Goal: Communication & Community: Answer question/provide support

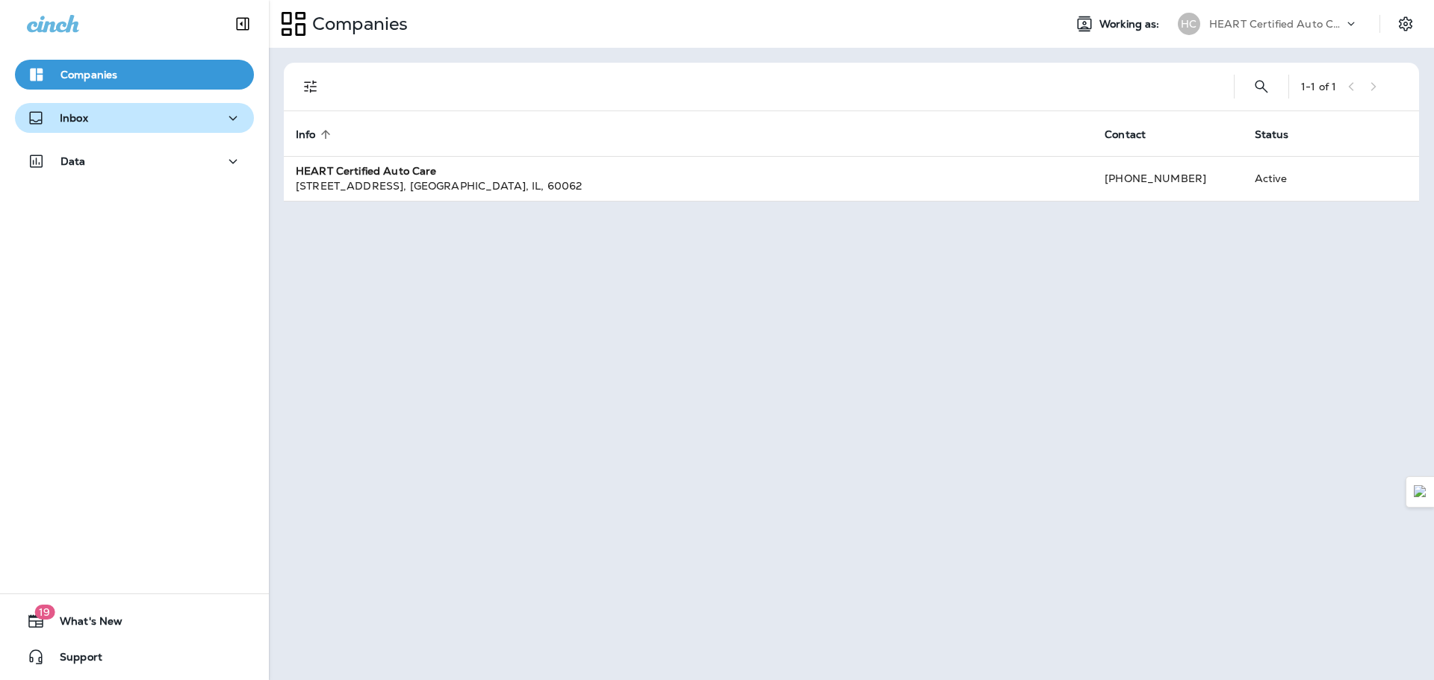
click at [73, 114] on p "Inbox" at bounding box center [74, 118] width 28 height 12
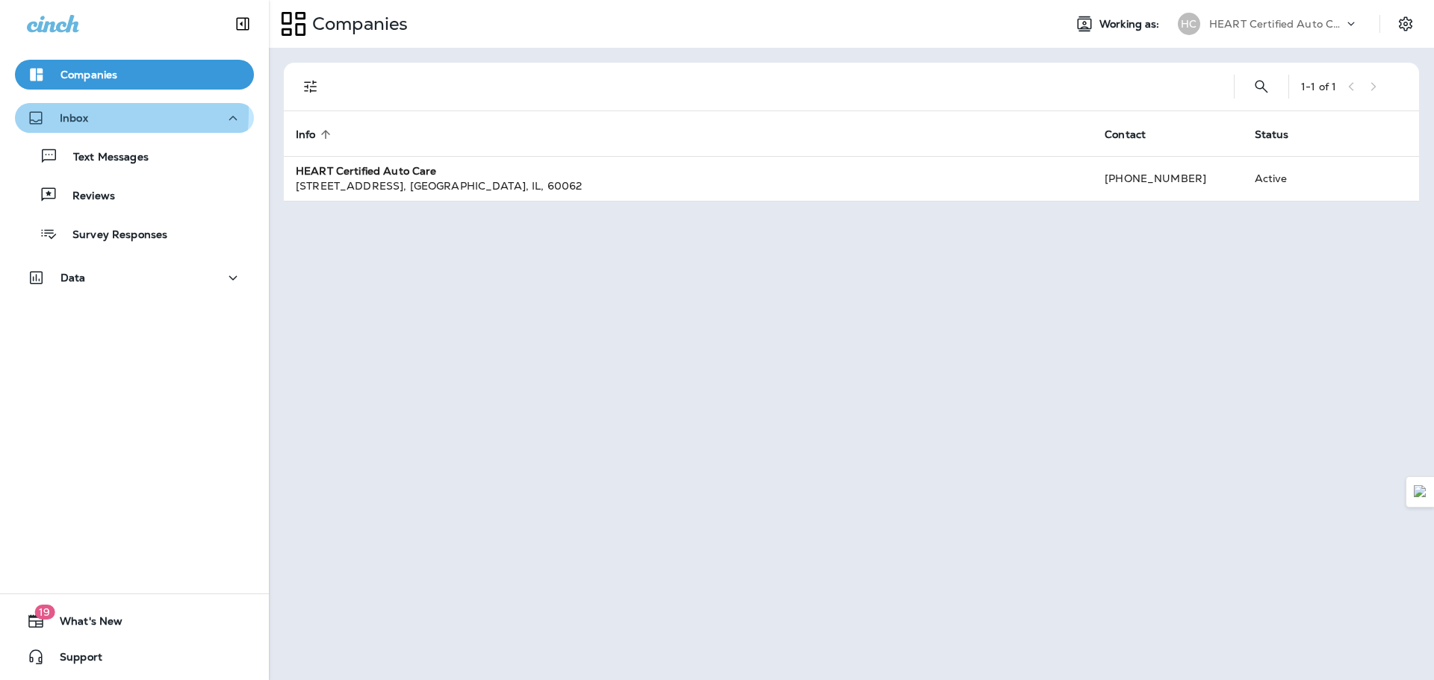
click at [72, 113] on p "Inbox" at bounding box center [74, 118] width 28 height 12
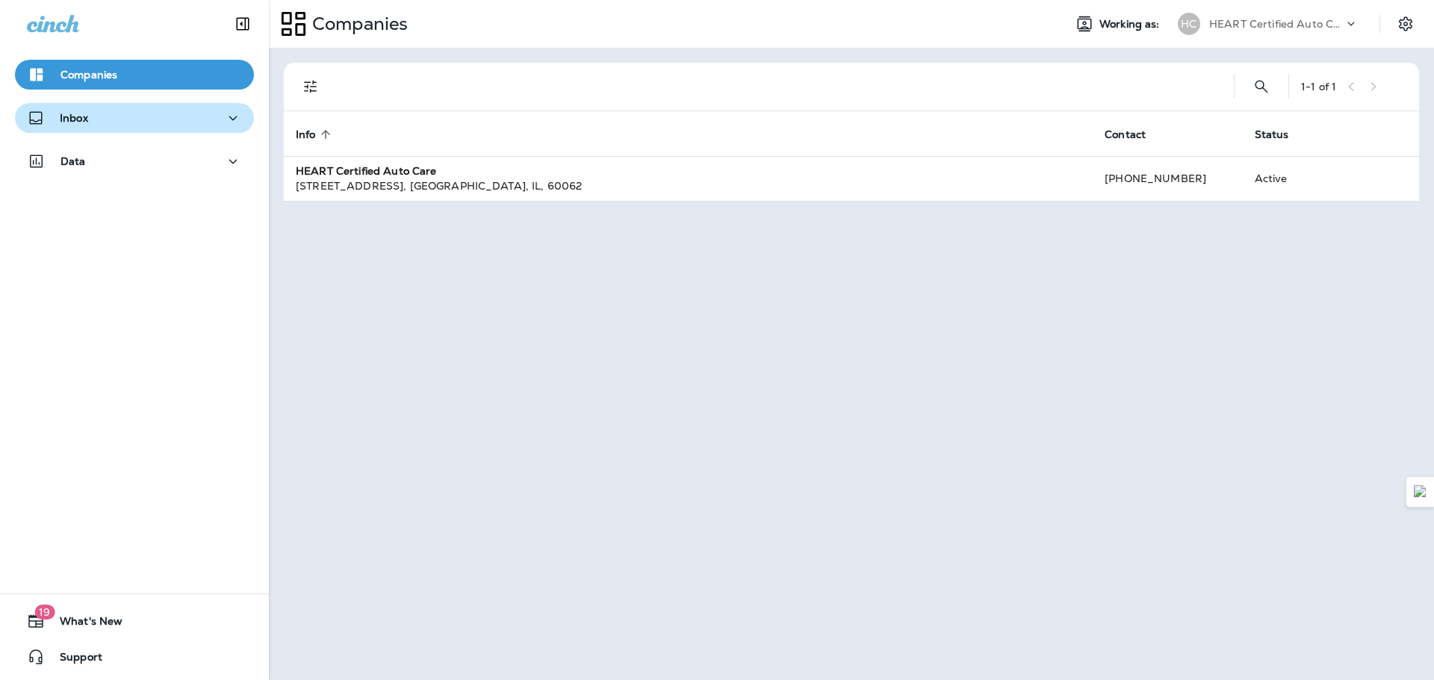
click at [75, 128] on button "Inbox" at bounding box center [134, 118] width 239 height 30
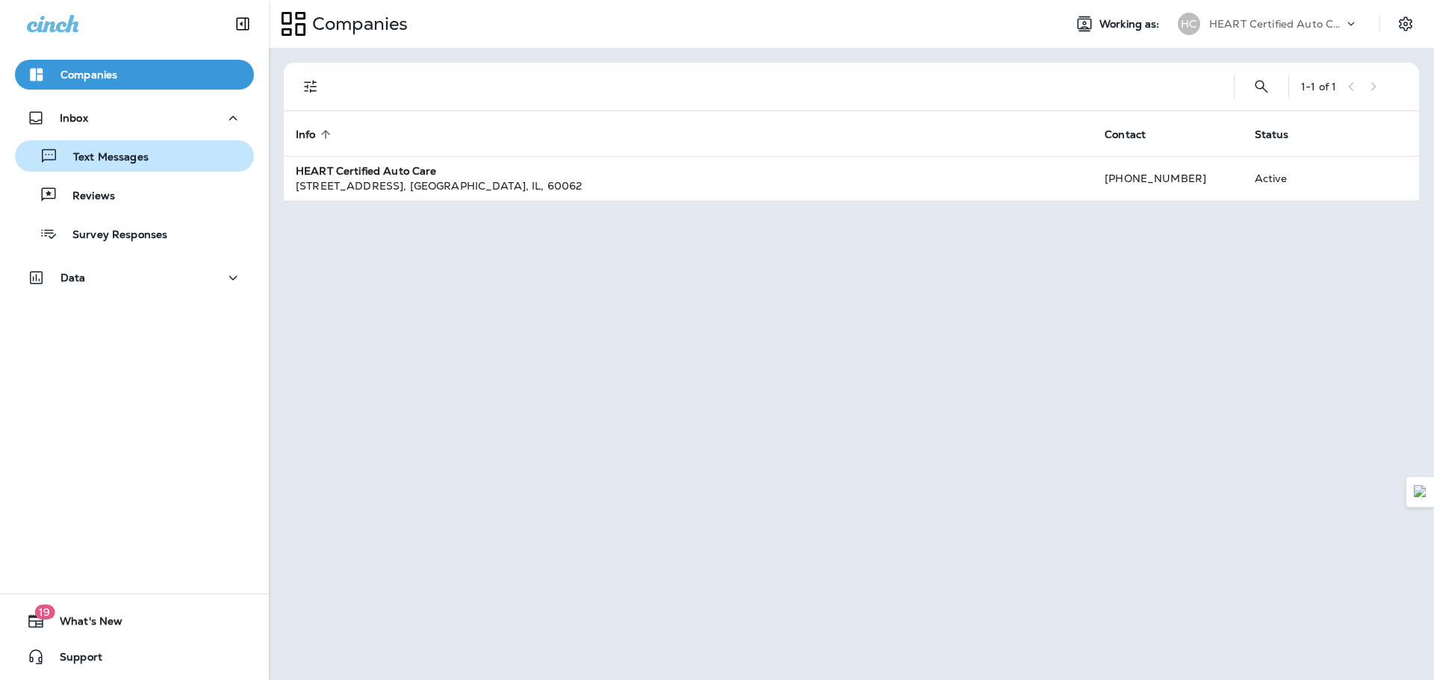
click at [126, 152] on p "Text Messages" at bounding box center [103, 158] width 90 height 14
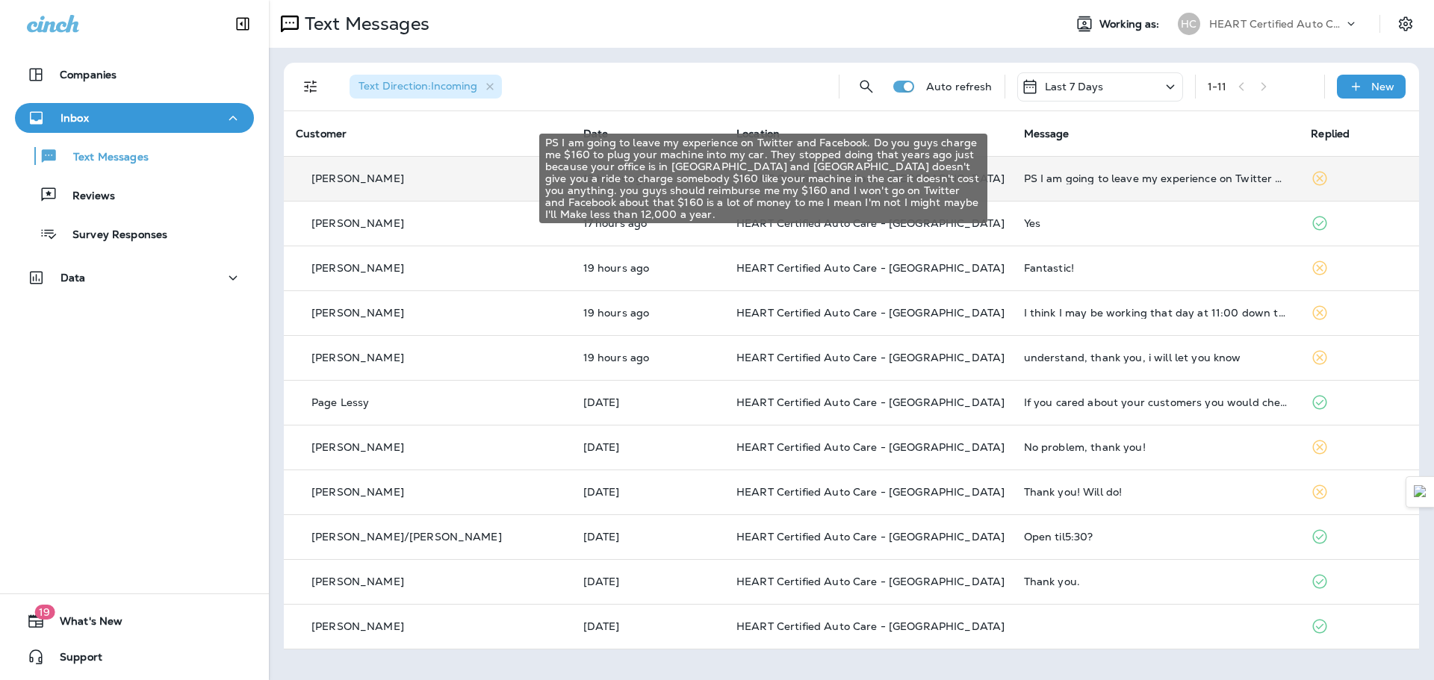
click at [1148, 179] on div "PS I am going to leave my experience on Twitter and Facebook. Do you guys charg…" at bounding box center [1156, 179] width 264 height 12
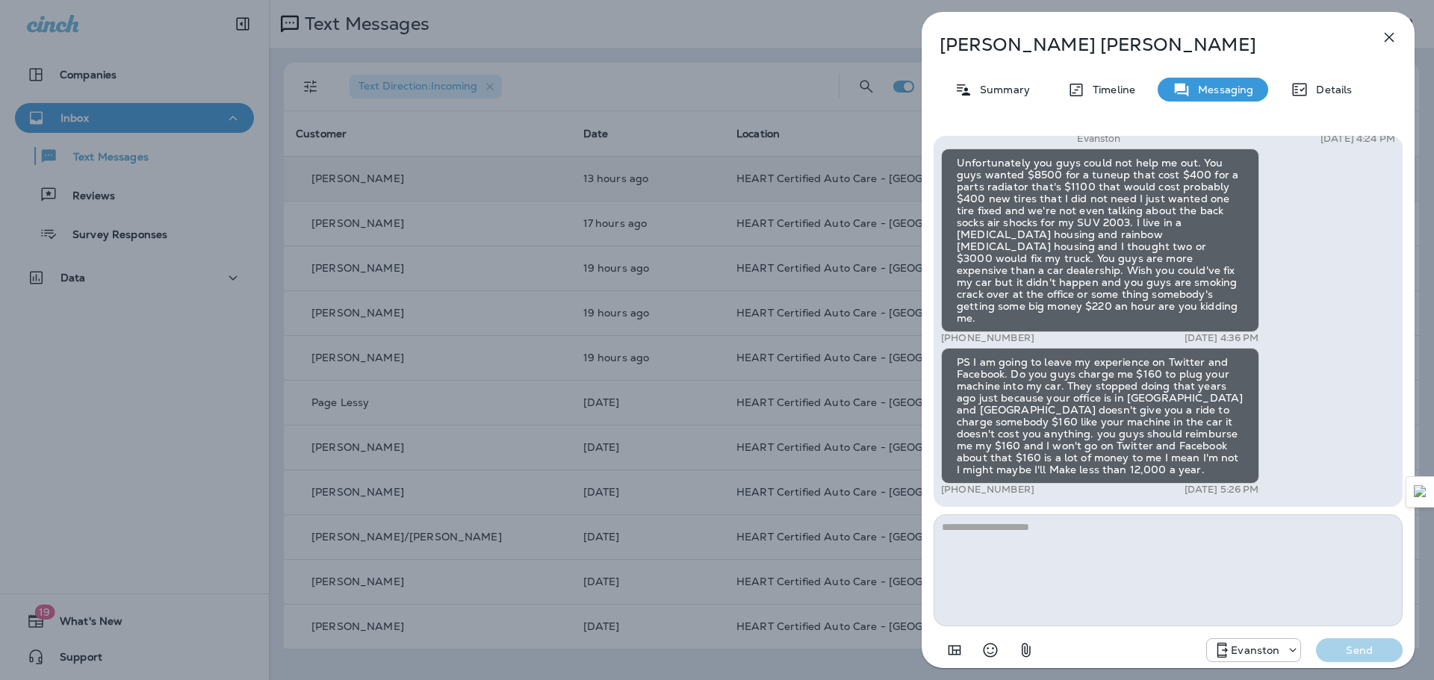
click at [1196, 191] on div "Unfortunately you guys could not help me out. You guys wanted $8500 for a tuneu…" at bounding box center [1100, 241] width 318 height 184
click at [1210, 191] on div "Unfortunately you guys could not help me out. You guys wanted $8500 for a tuneu…" at bounding box center [1100, 241] width 318 height 184
click at [1032, 185] on div "Unfortunately you guys could not help me out. You guys wanted $8500 for a tuneu…" at bounding box center [1100, 241] width 318 height 184
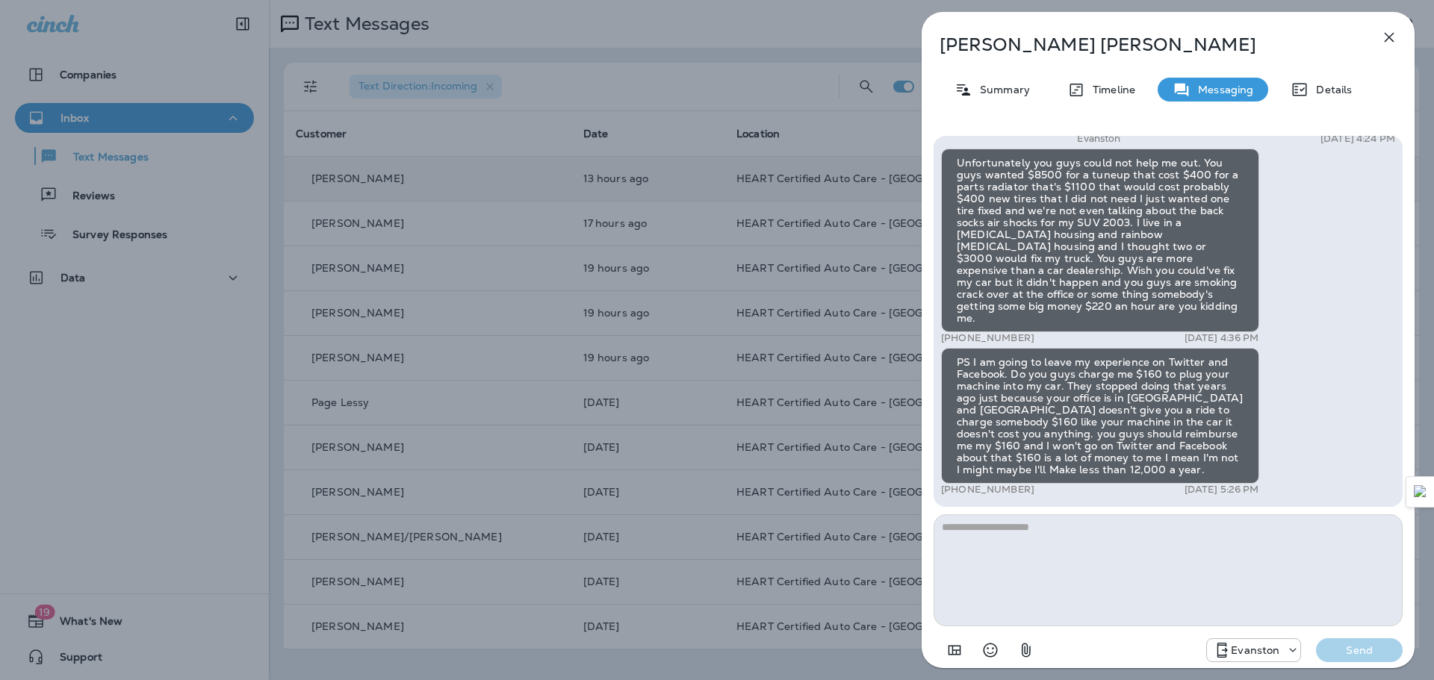
click at [1188, 185] on div "Unfortunately you guys could not help me out. You guys wanted $8500 for a tuneu…" at bounding box center [1100, 241] width 318 height 184
click at [1102, 200] on div "Unfortunately you guys could not help me out. You guys wanted $8500 for a tuneu…" at bounding box center [1100, 241] width 318 height 184
click at [949, 178] on div "Unfortunately you guys could not help me out. You guys wanted $8500 for a tuneu…" at bounding box center [1100, 241] width 318 height 184
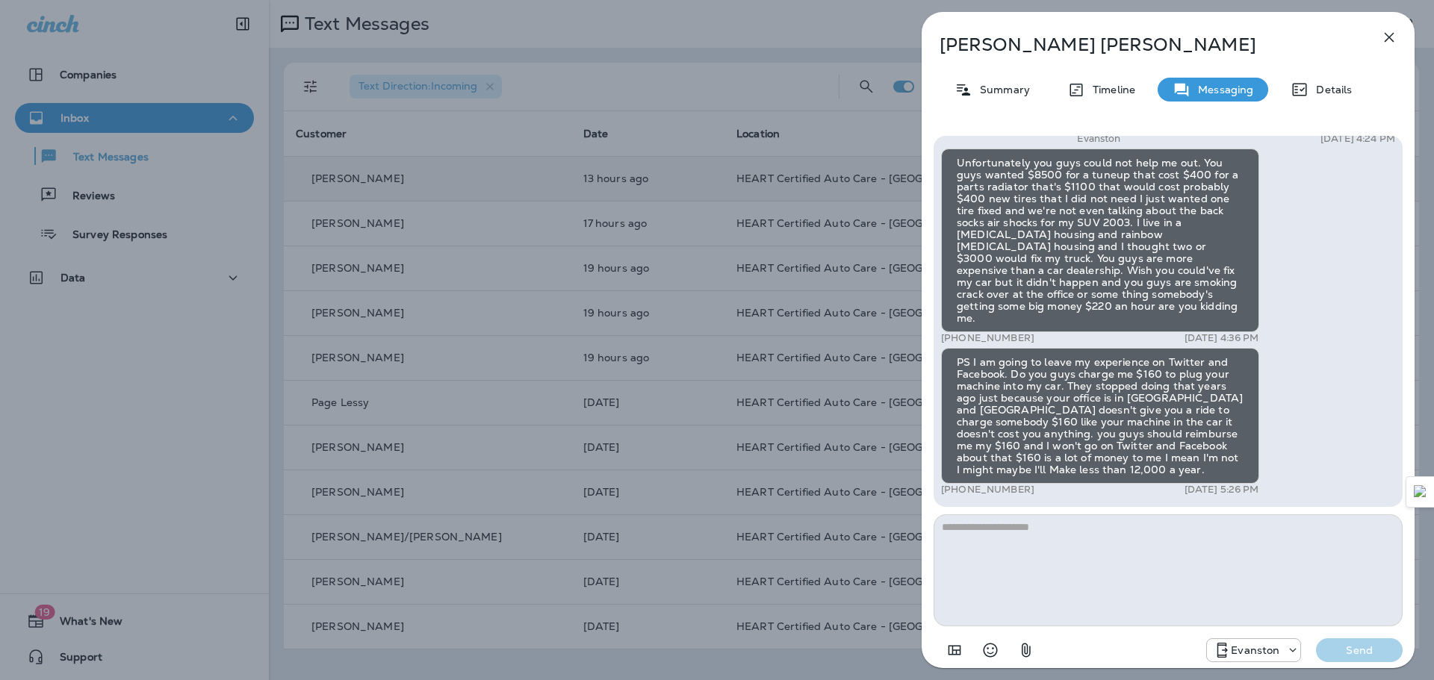
click at [1072, 278] on div "Unfortunately you guys could not help me out. You guys wanted $8500 for a tuneu…" at bounding box center [1100, 241] width 318 height 184
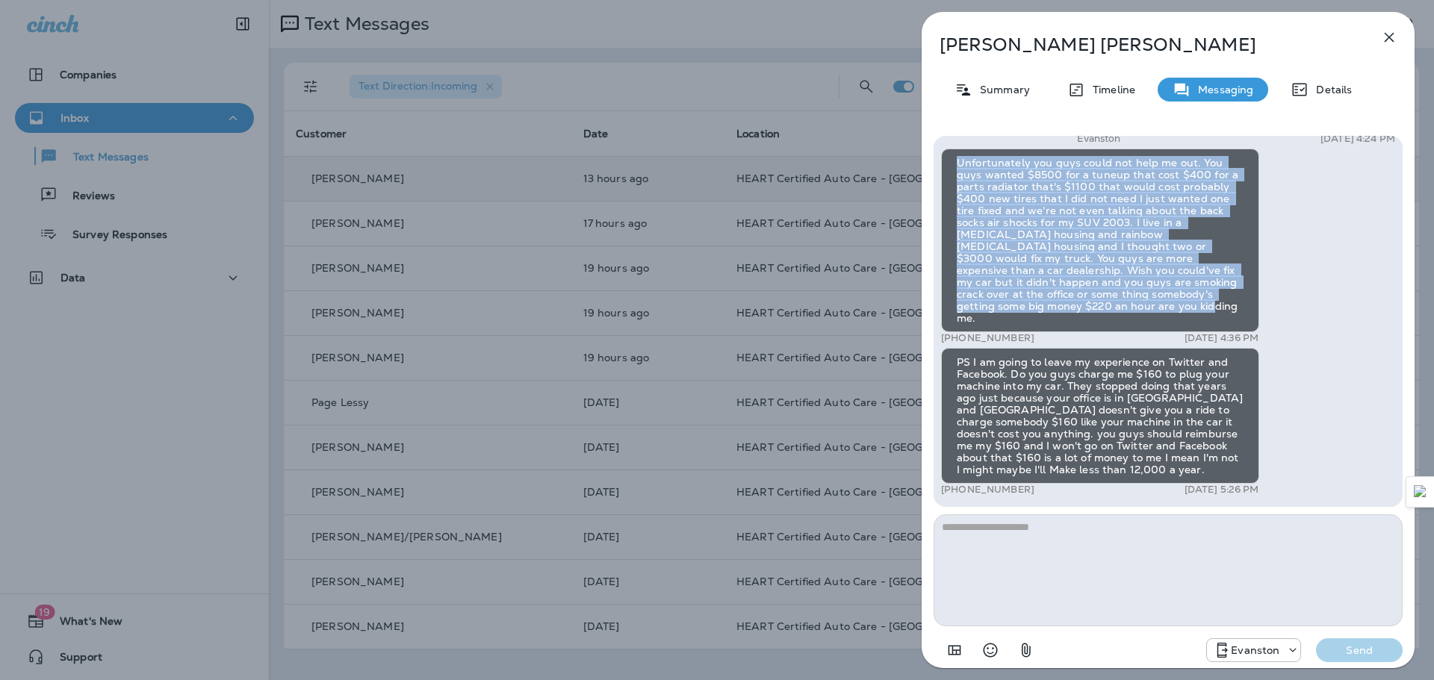
drag, startPoint x: 951, startPoint y: 175, endPoint x: 1231, endPoint y: 325, distance: 317.8
click at [1231, 325] on div "Unfortunately you guys could not help me out. You guys wanted $8500 for a tuneu…" at bounding box center [1100, 241] width 318 height 184
copy div "Unfortunately you guys could not help me out. You guys wanted $8500 for a tuneu…"
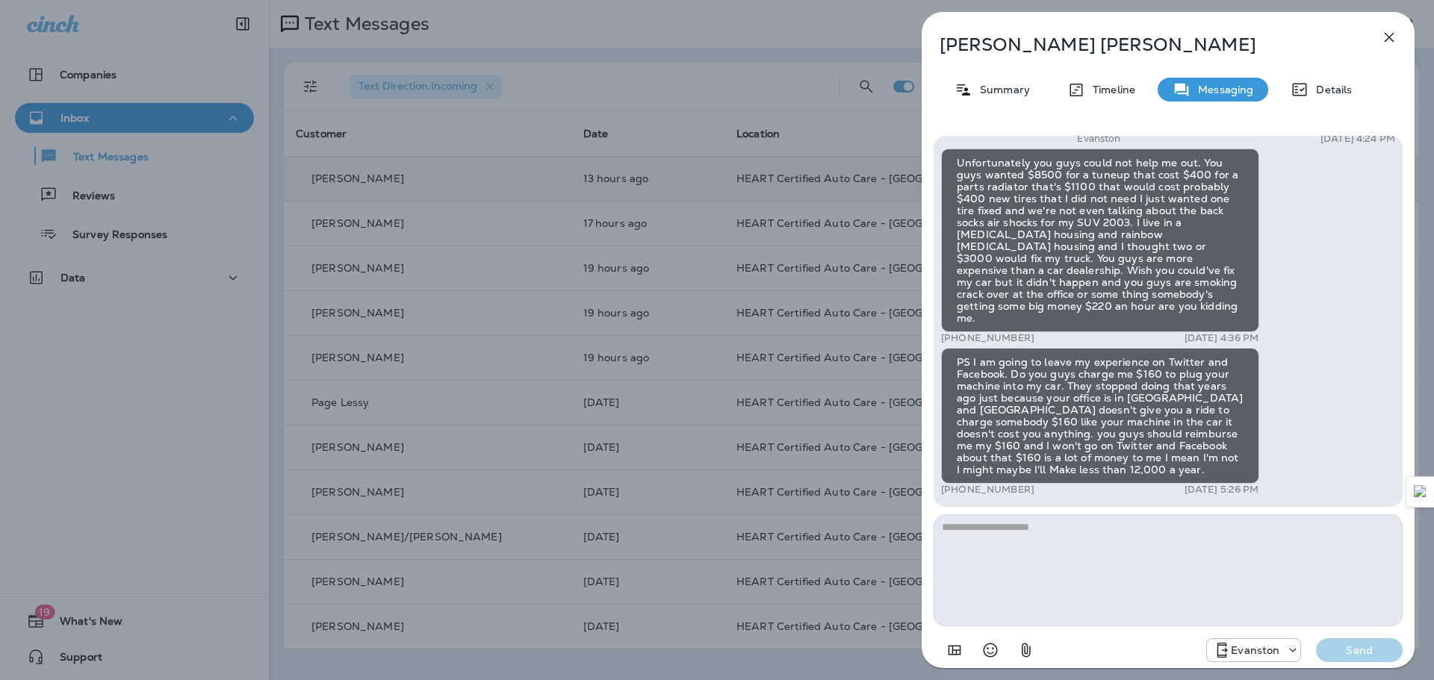
click at [958, 361] on div "PS I am going to leave my experience on Twitter and Facebook. Do you guys charg…" at bounding box center [1100, 416] width 318 height 136
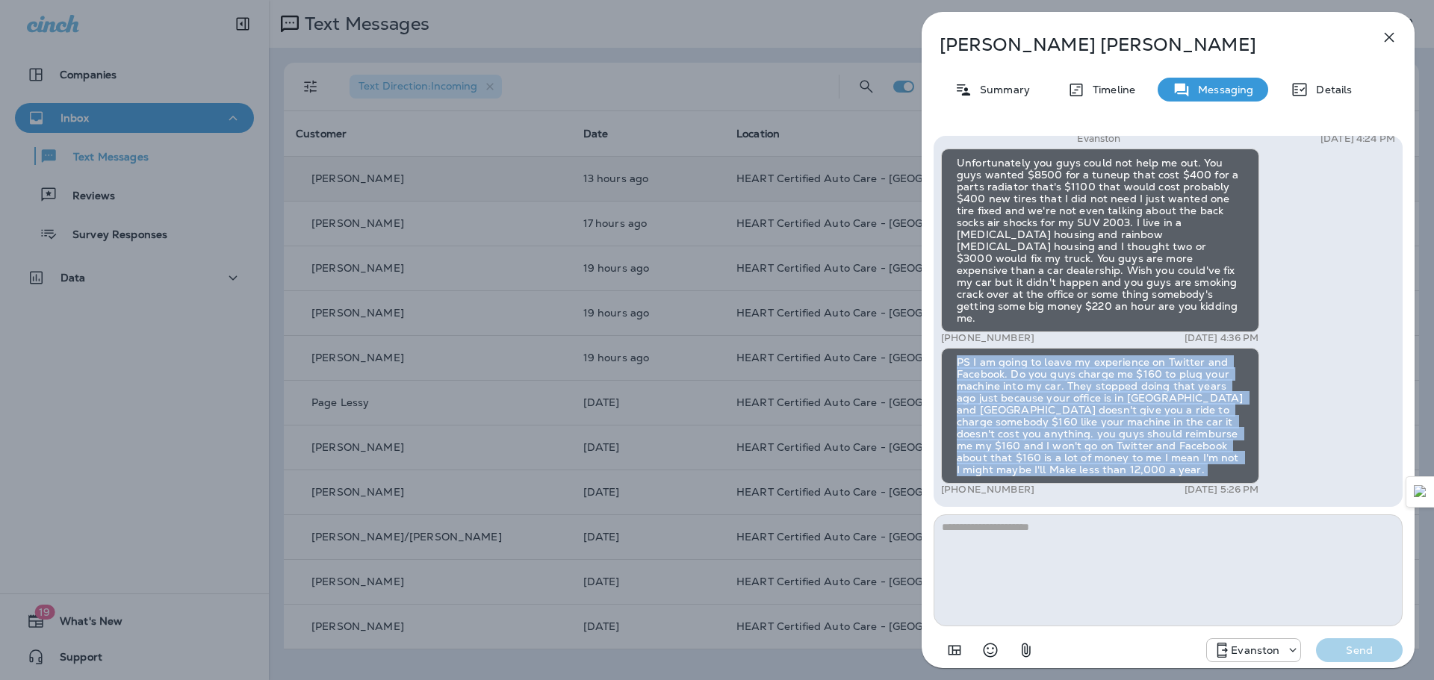
click at [958, 361] on div "PS I am going to leave my experience on Twitter and Facebook. Do you guys charg…" at bounding box center [1100, 416] width 318 height 136
copy div "PS I am going to leave my experience on Twitter and Facebook. Do you guys charg…"
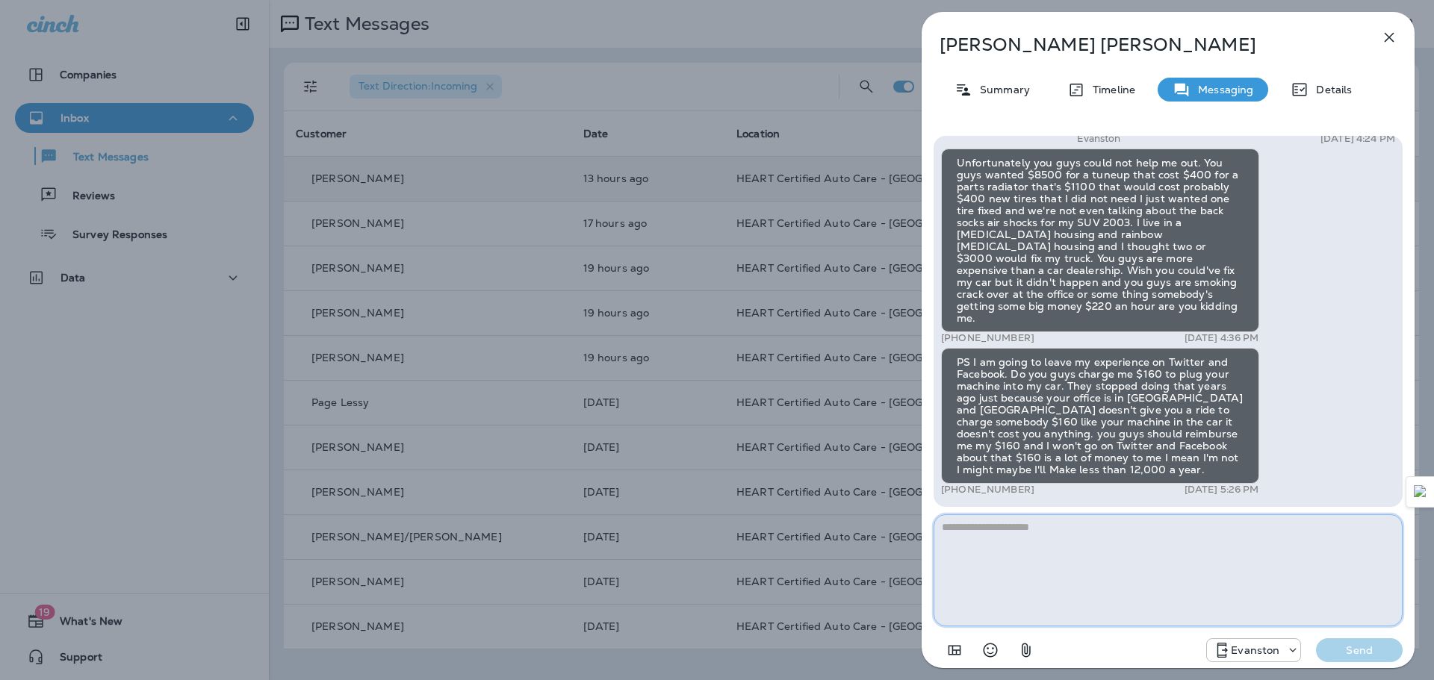
click at [1008, 562] on textarea at bounding box center [1168, 571] width 469 height 112
paste textarea "**********"
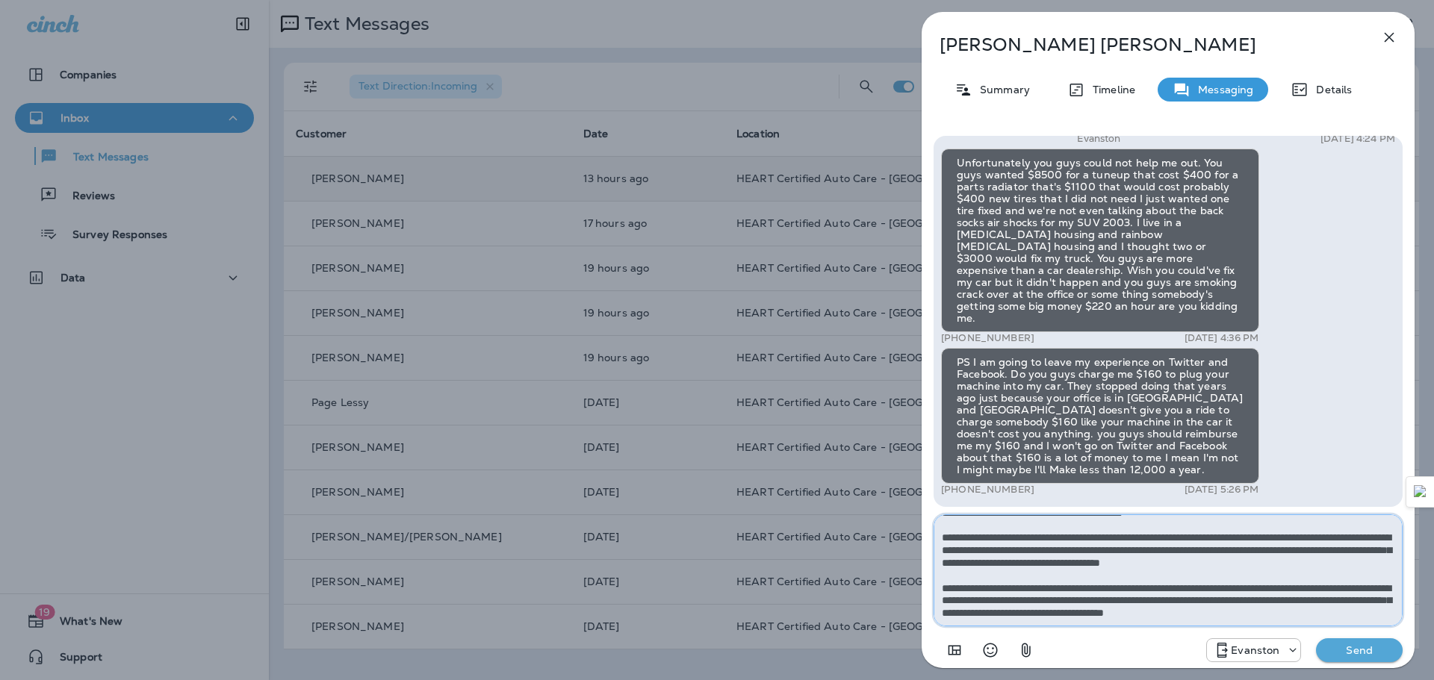
scroll to position [121, 0]
type textarea "**********"
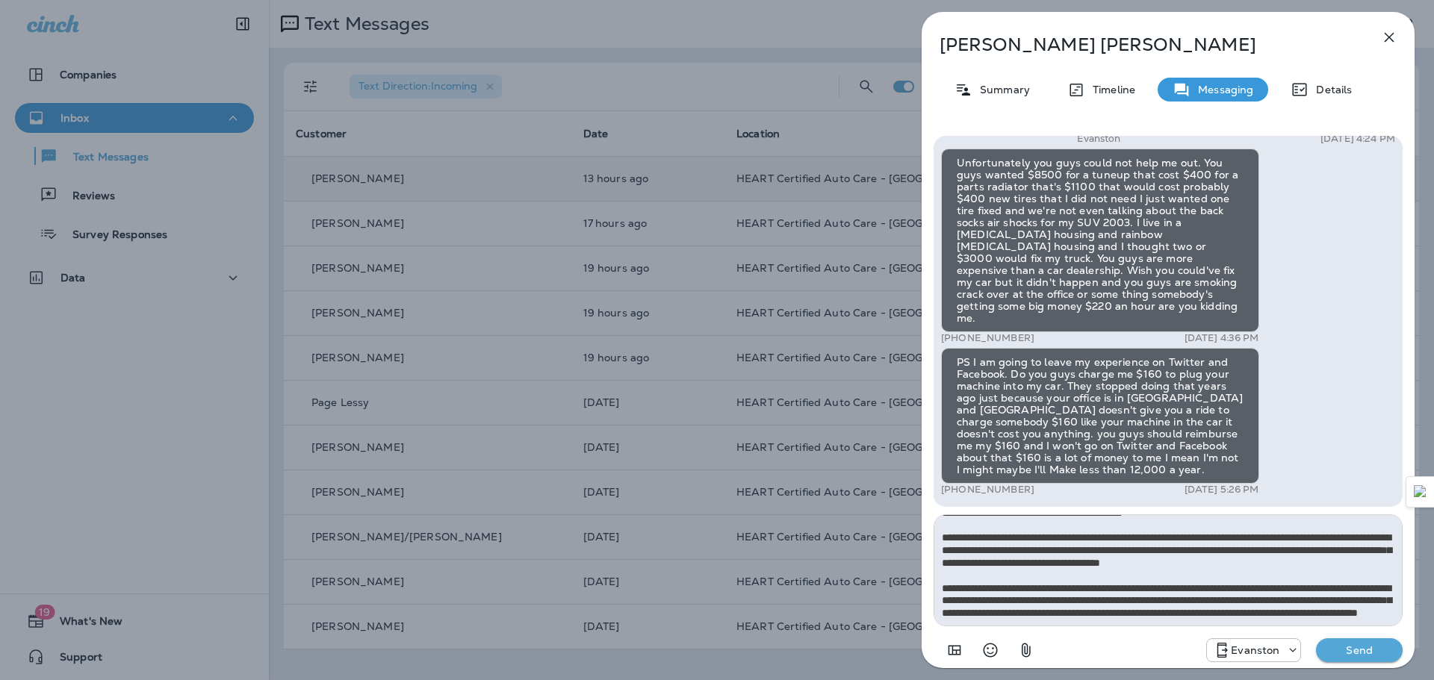
click at [1338, 651] on p "Send" at bounding box center [1359, 650] width 63 height 13
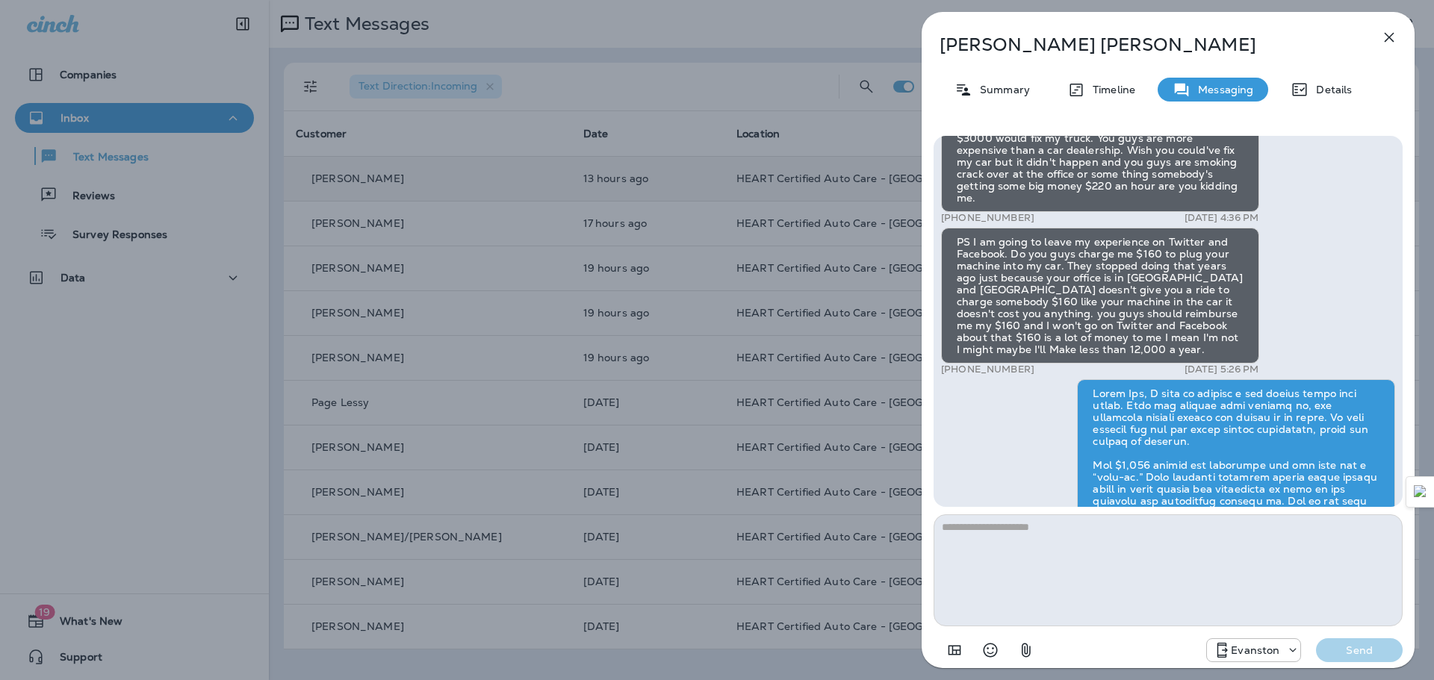
scroll to position [0, 0]
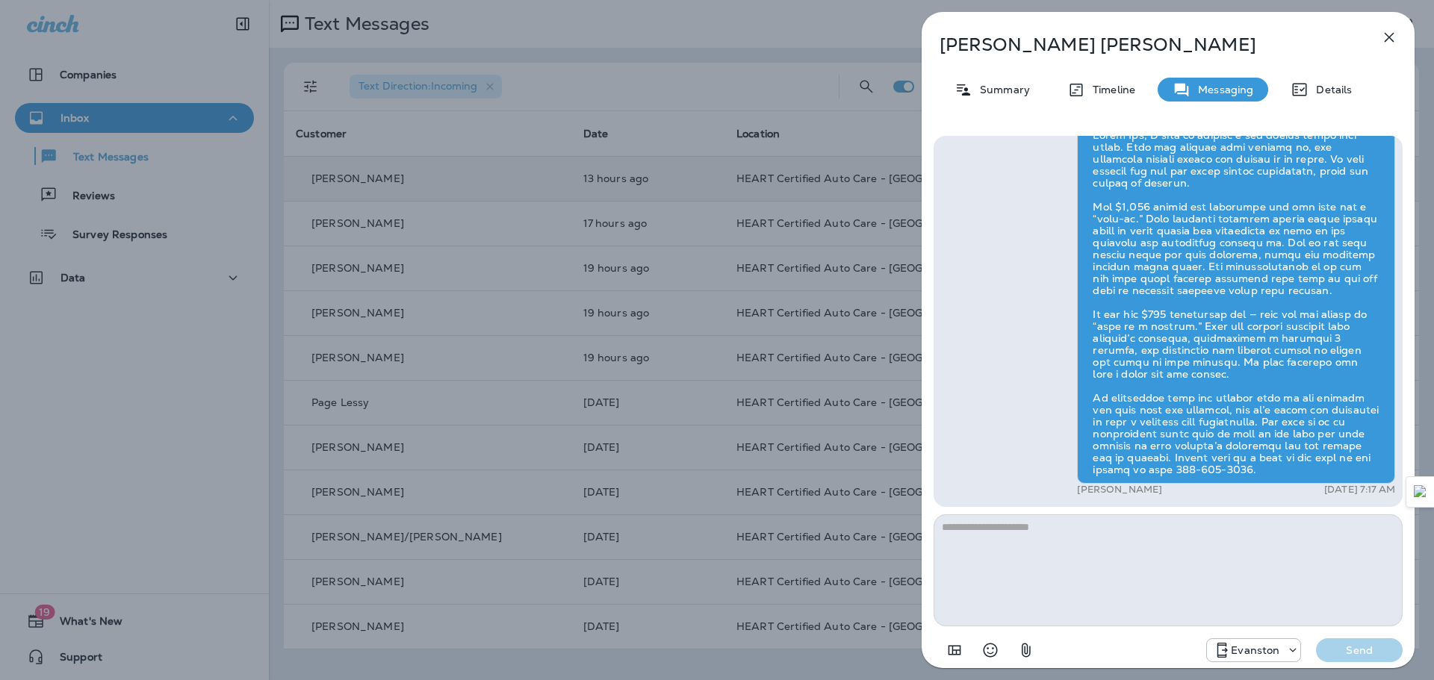
click at [1388, 33] on icon "button" at bounding box center [1389, 37] width 18 height 18
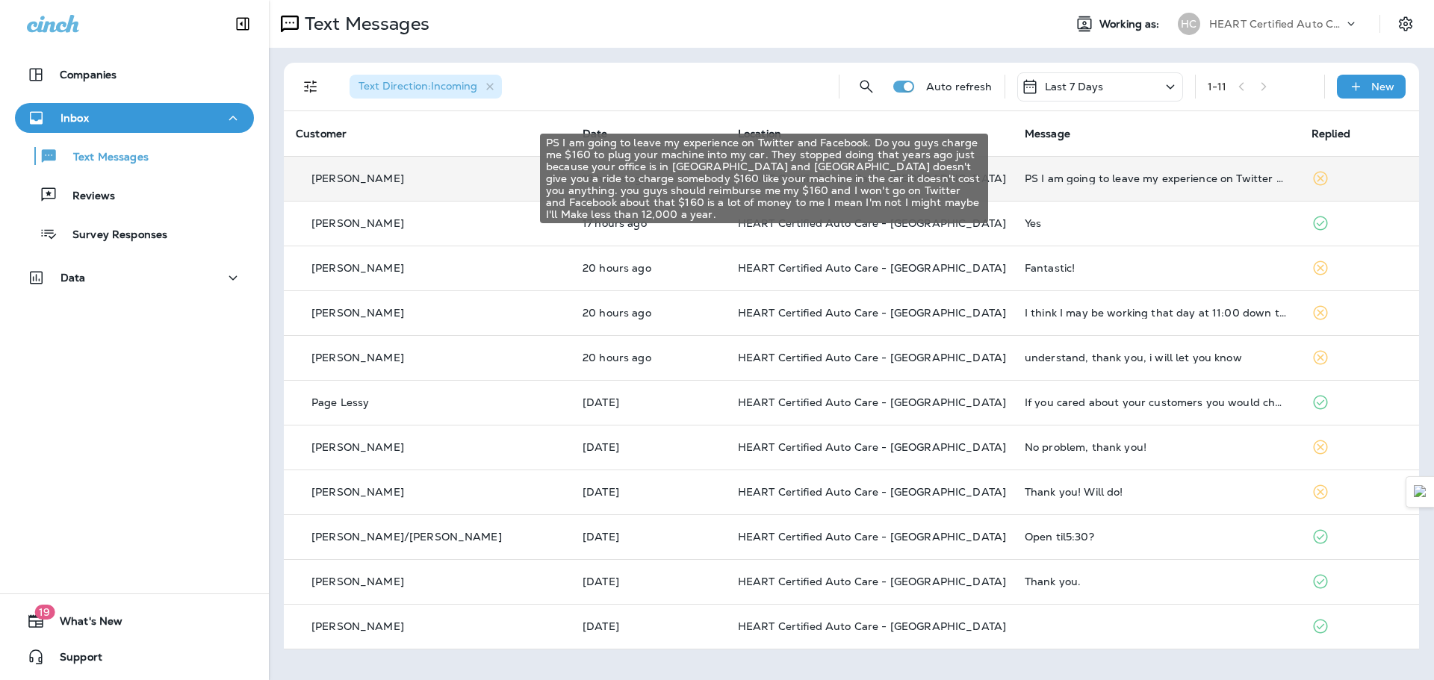
click at [1136, 173] on div "PS I am going to leave my experience on Twitter and Facebook. Do you guys charg…" at bounding box center [1156, 179] width 263 height 12
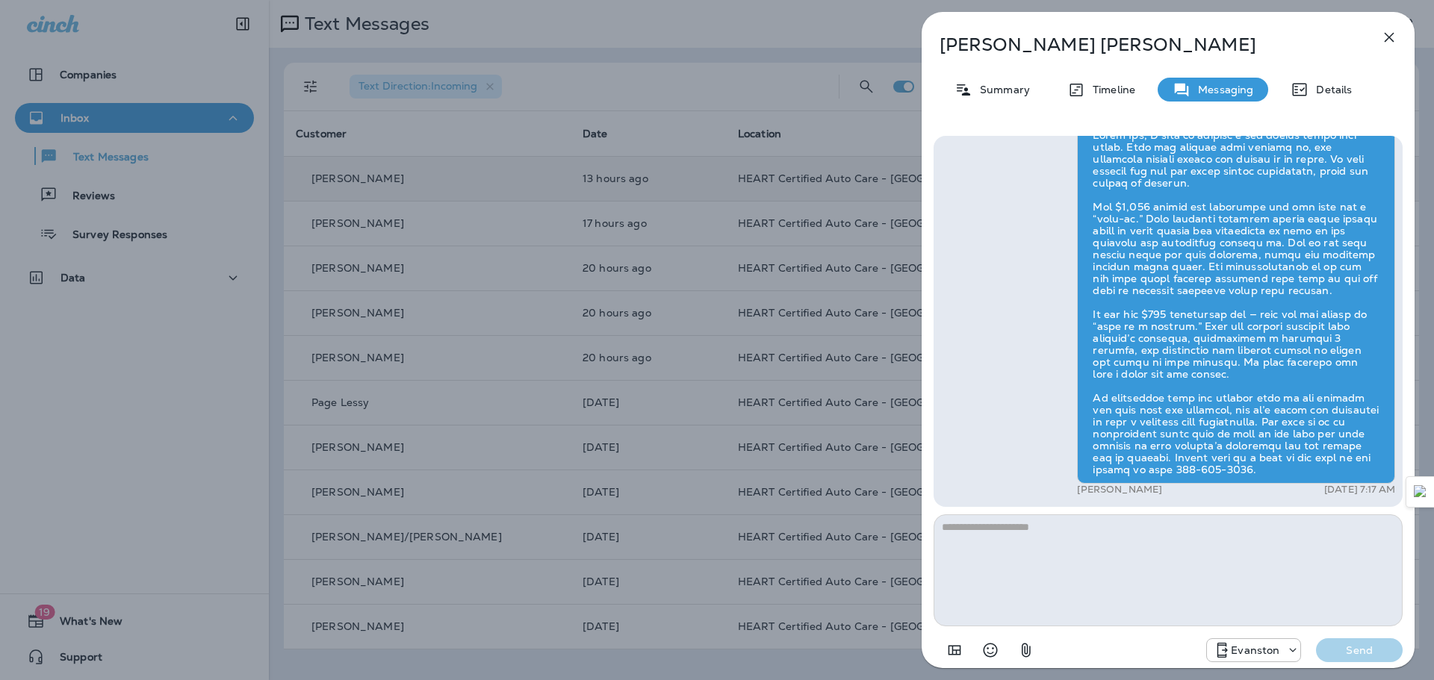
click at [1385, 36] on icon "button" at bounding box center [1389, 37] width 18 height 18
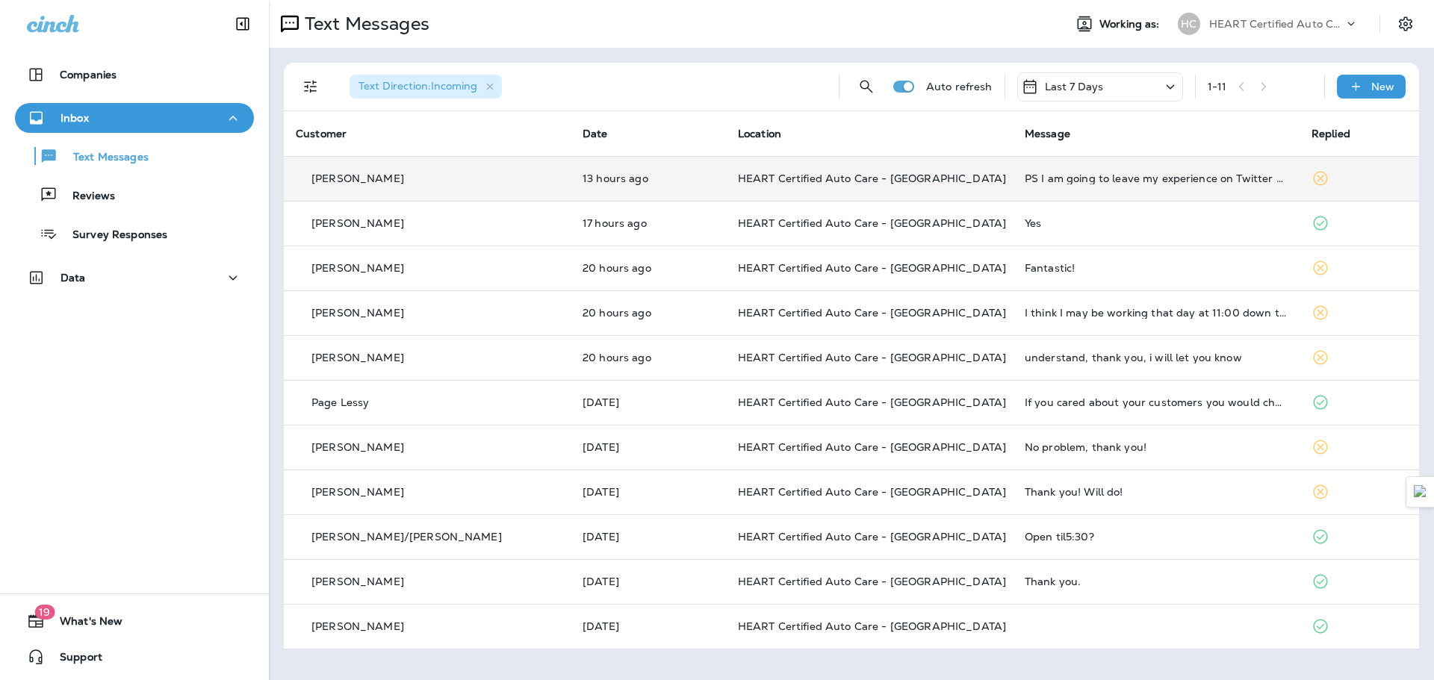
click at [1022, 193] on td "PS I am going to leave my experience on Twitter and Facebook. Do you guys charg…" at bounding box center [1156, 178] width 287 height 45
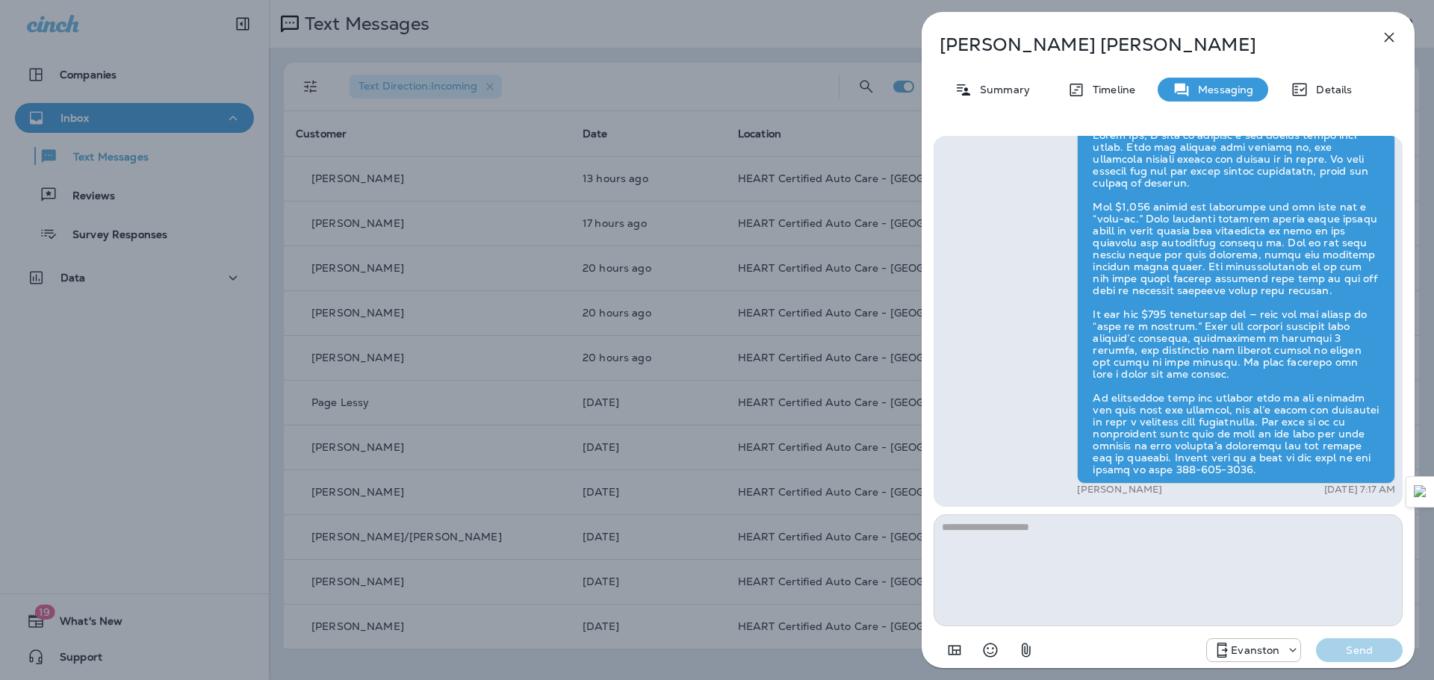
click at [1391, 35] on icon "button" at bounding box center [1390, 38] width 10 height 10
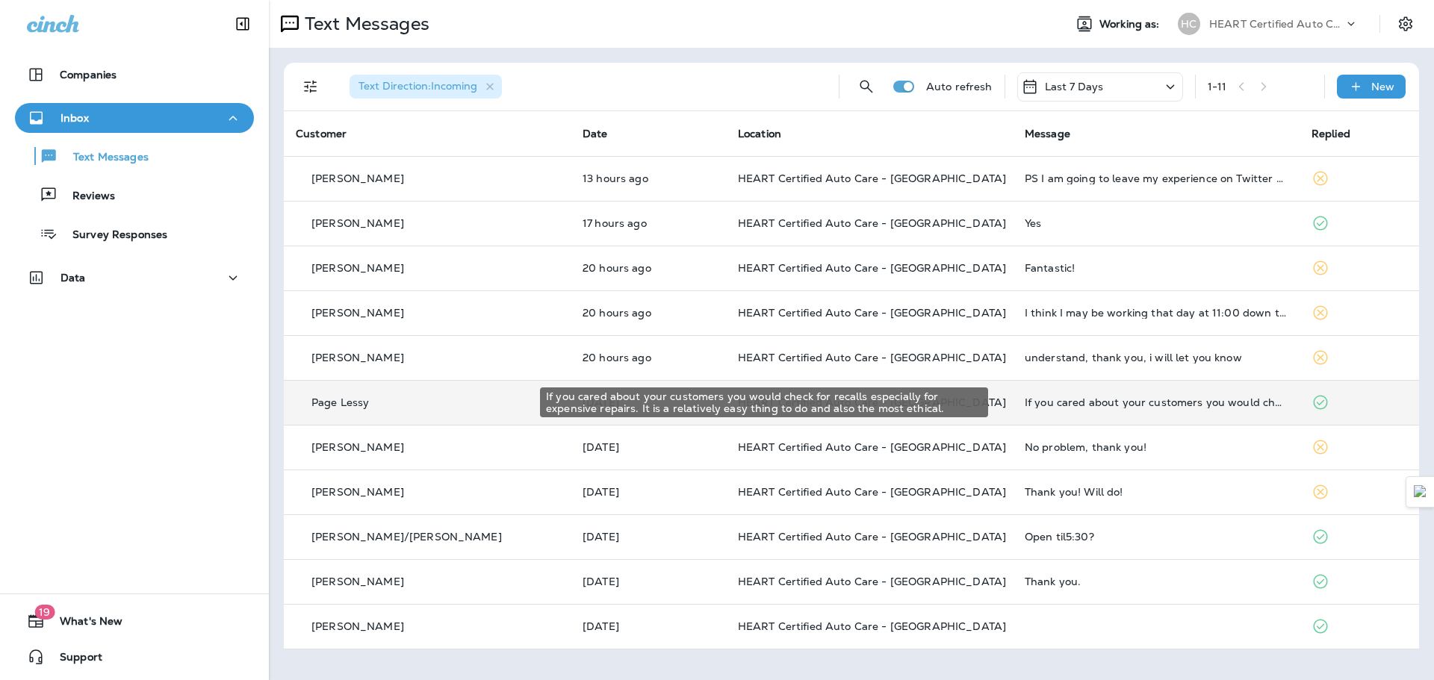
click at [1054, 404] on div "If you cared about your customers you would check for recalls especially for ex…" at bounding box center [1156, 403] width 263 height 12
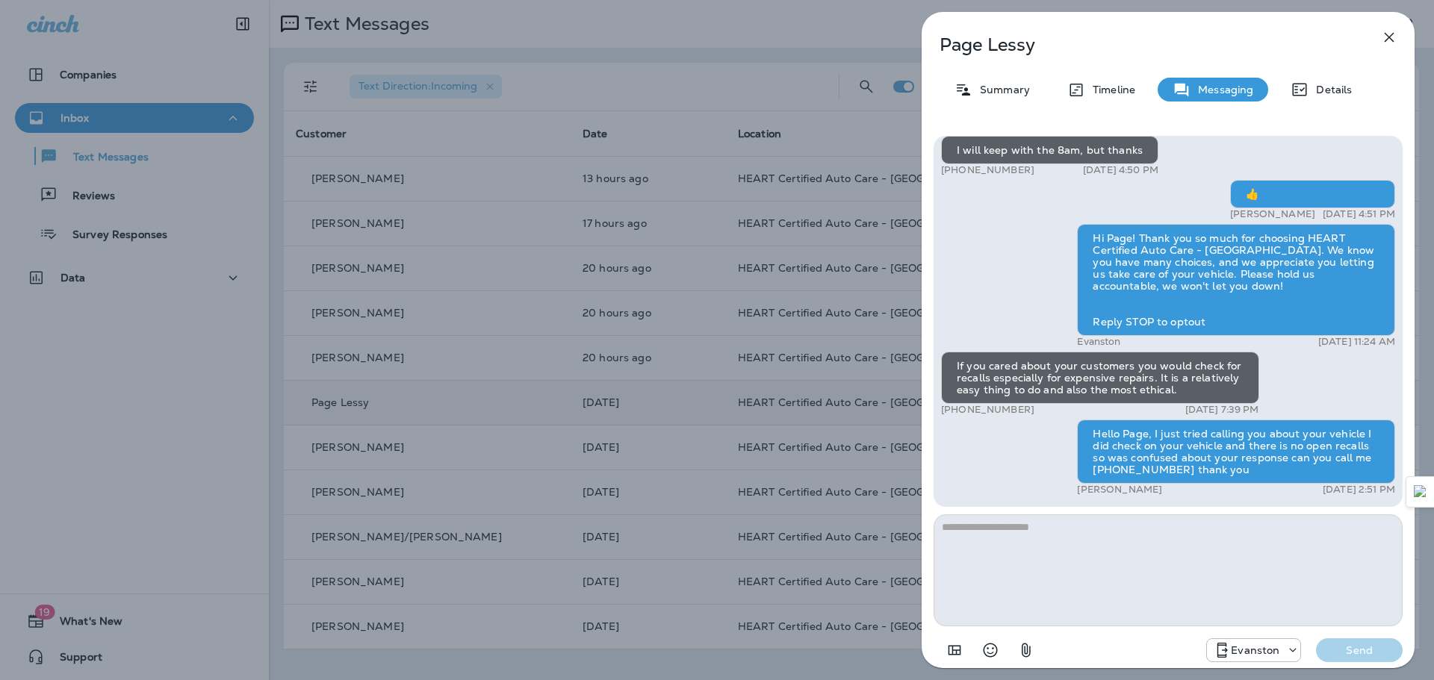
click at [1390, 40] on icon "button" at bounding box center [1389, 37] width 18 height 18
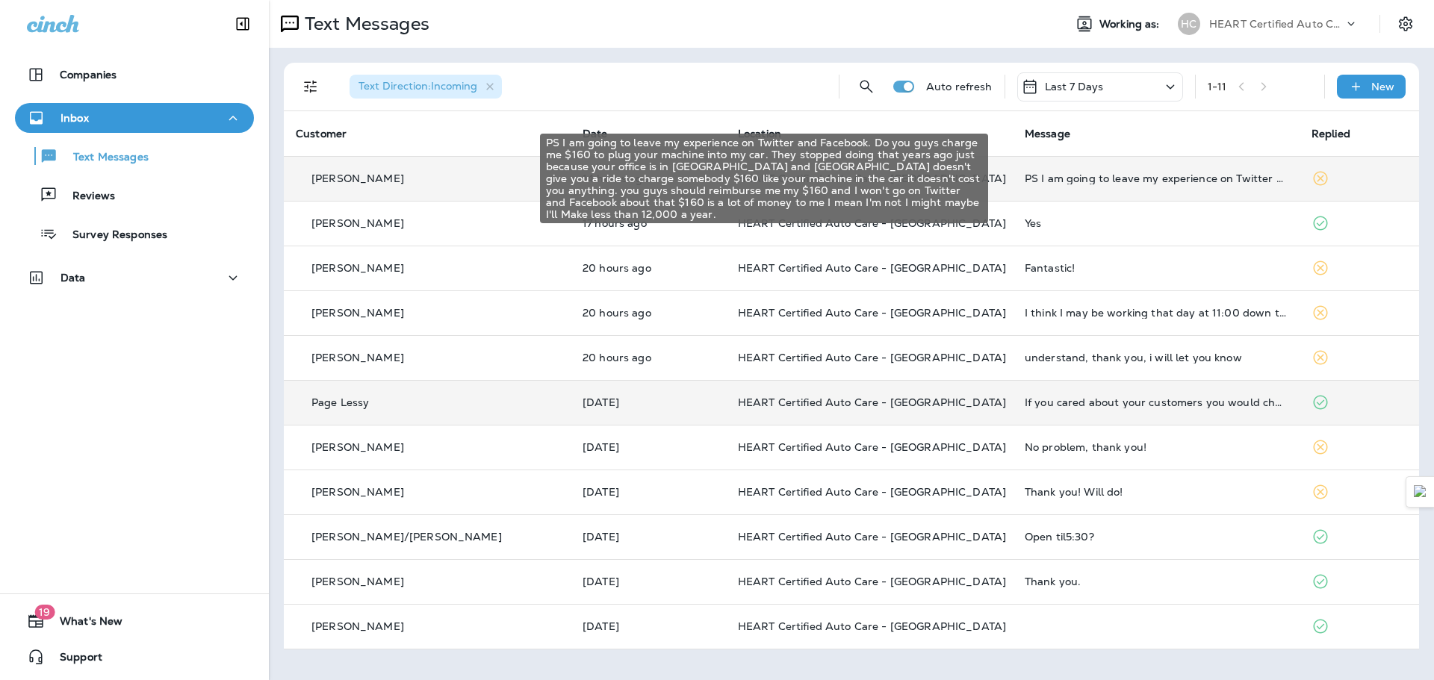
click at [1069, 176] on div "PS I am going to leave my experience on Twitter and Facebook. Do you guys charg…" at bounding box center [1156, 179] width 263 height 12
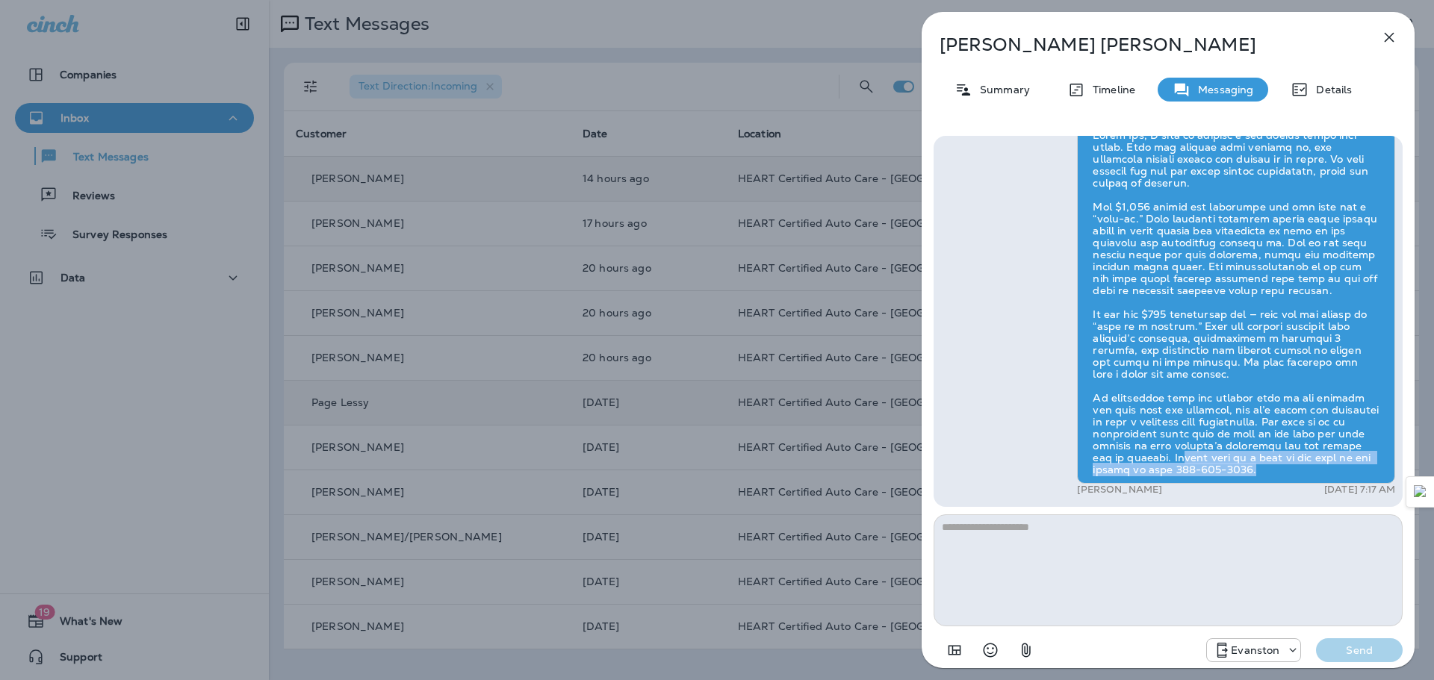
drag, startPoint x: 1191, startPoint y: 462, endPoint x: 1305, endPoint y: 465, distance: 113.6
click at [1305, 465] on div at bounding box center [1236, 302] width 318 height 363
click at [999, 262] on div "Hi [PERSON_NAME]! Thank you so much for choosing HEART Certified Auto Care - [G…" at bounding box center [1168, 1] width 454 height 997
click at [1392, 36] on icon "button" at bounding box center [1390, 38] width 10 height 10
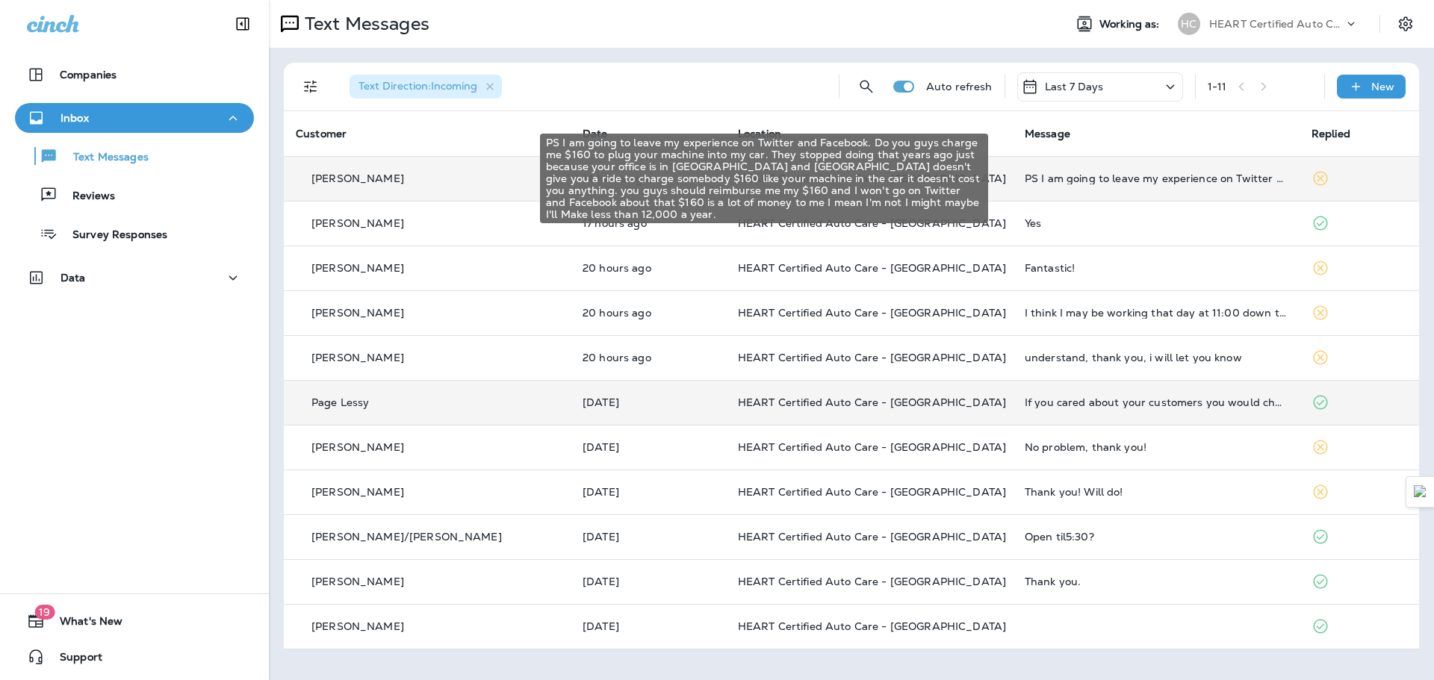
click at [1110, 181] on div "PS I am going to leave my experience on Twitter and Facebook. Do you guys charg…" at bounding box center [1156, 179] width 263 height 12
